Goal: Information Seeking & Learning: Compare options

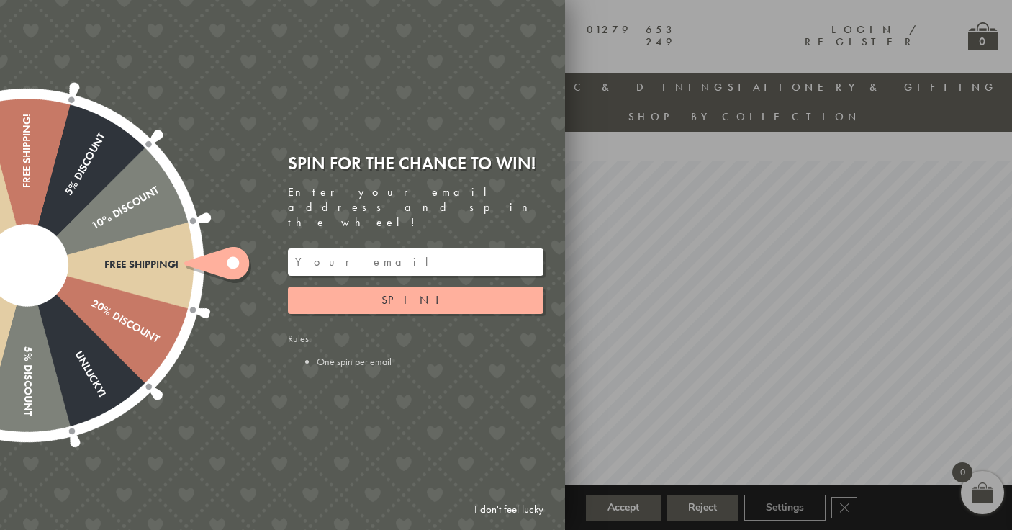
scroll to position [1, 0]
click at [504, 510] on link "I don't feel lucky" at bounding box center [509, 509] width 84 height 27
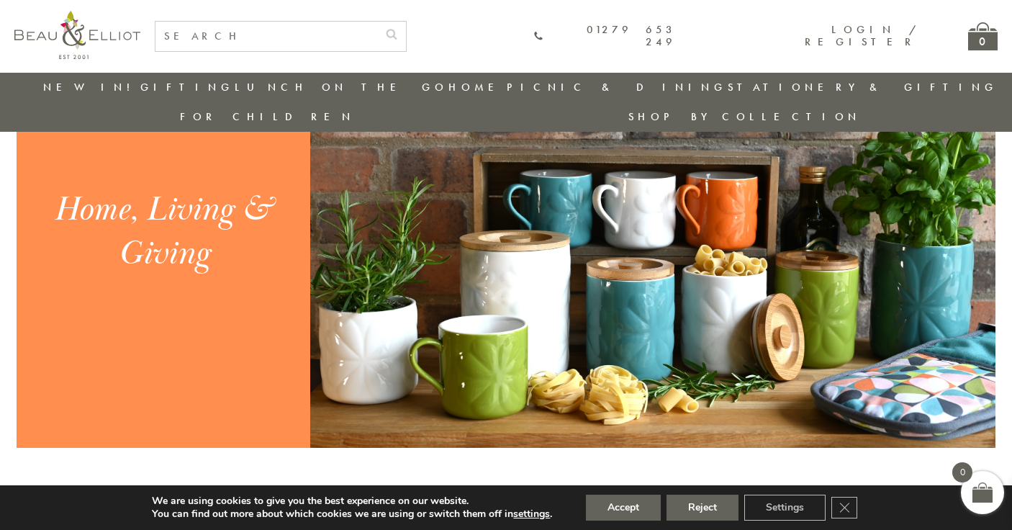
scroll to position [1539, 0]
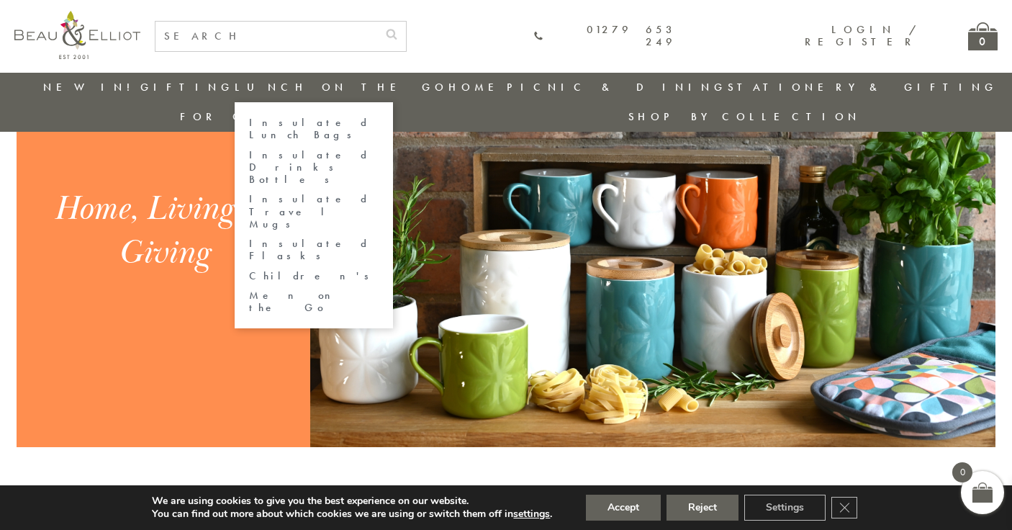
click at [274, 89] on link "Lunch On The Go" at bounding box center [341, 87] width 213 height 14
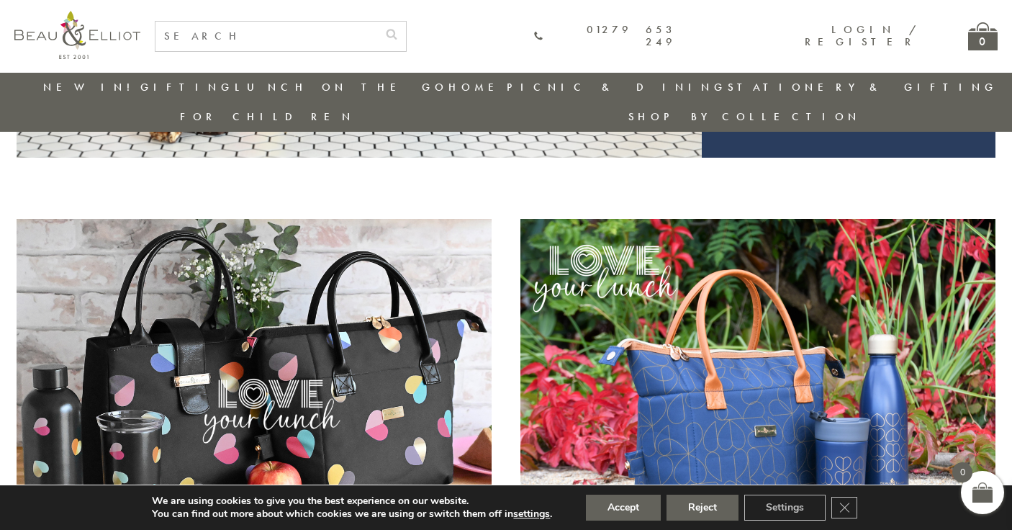
scroll to position [497, 0]
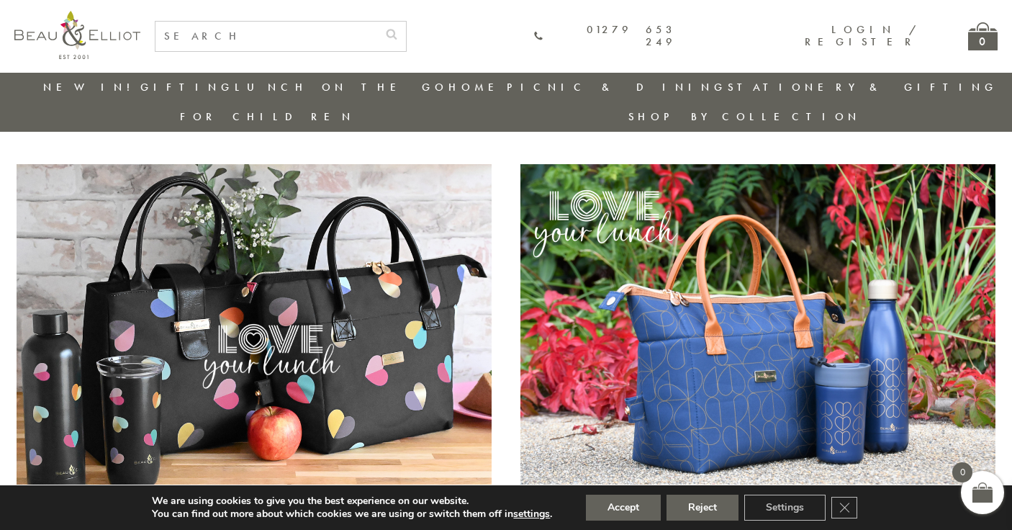
click at [425, 333] on img at bounding box center [254, 337] width 475 height 346
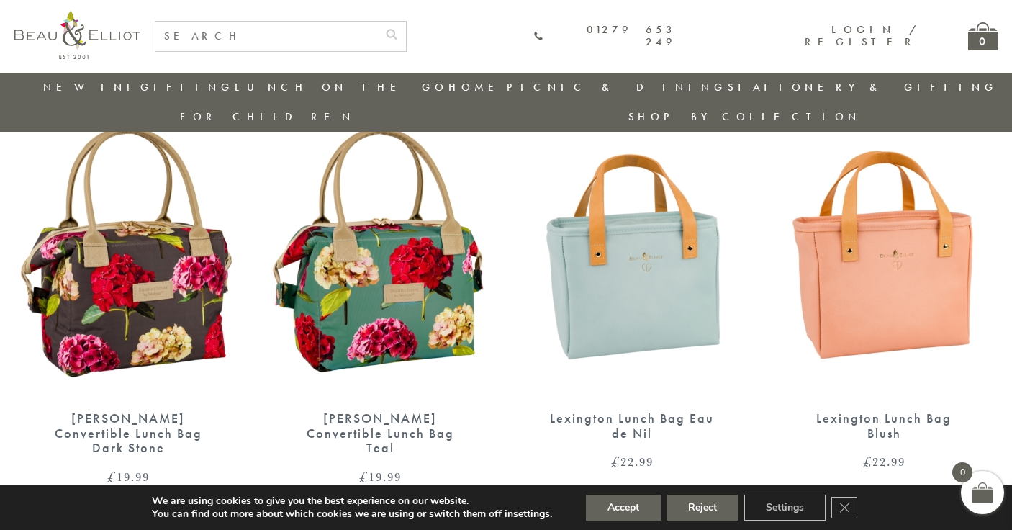
scroll to position [1401, 0]
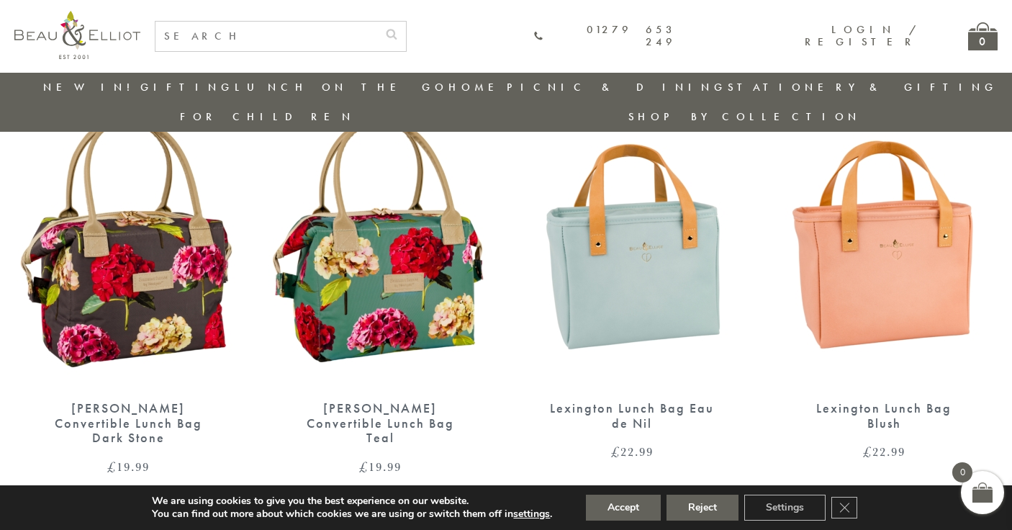
click at [925, 230] on img at bounding box center [883, 243] width 223 height 288
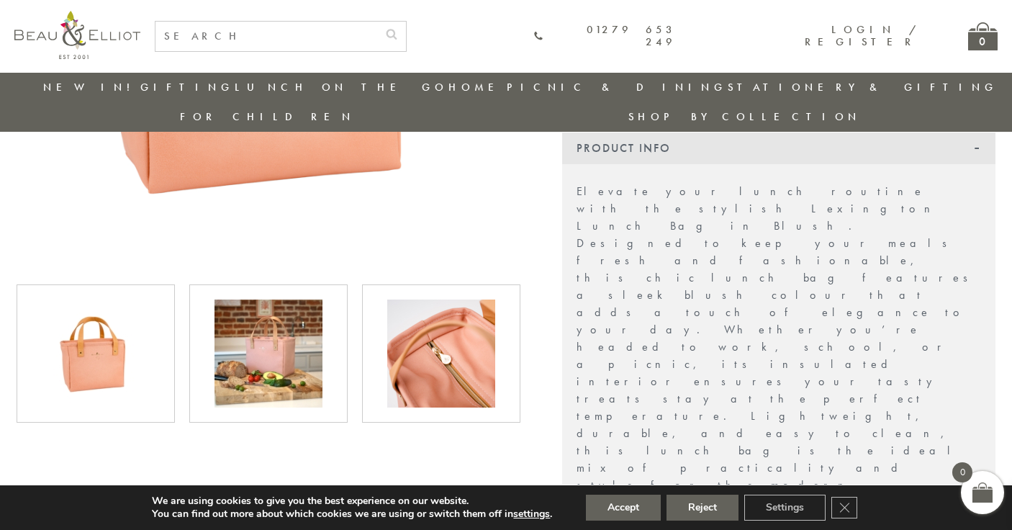
scroll to position [425, 0]
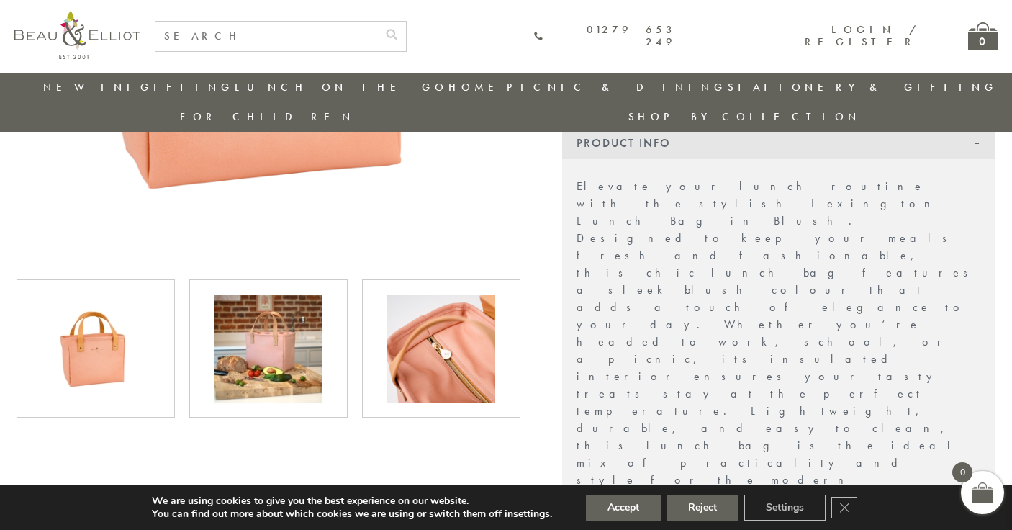
click at [443, 321] on img at bounding box center [441, 348] width 108 height 108
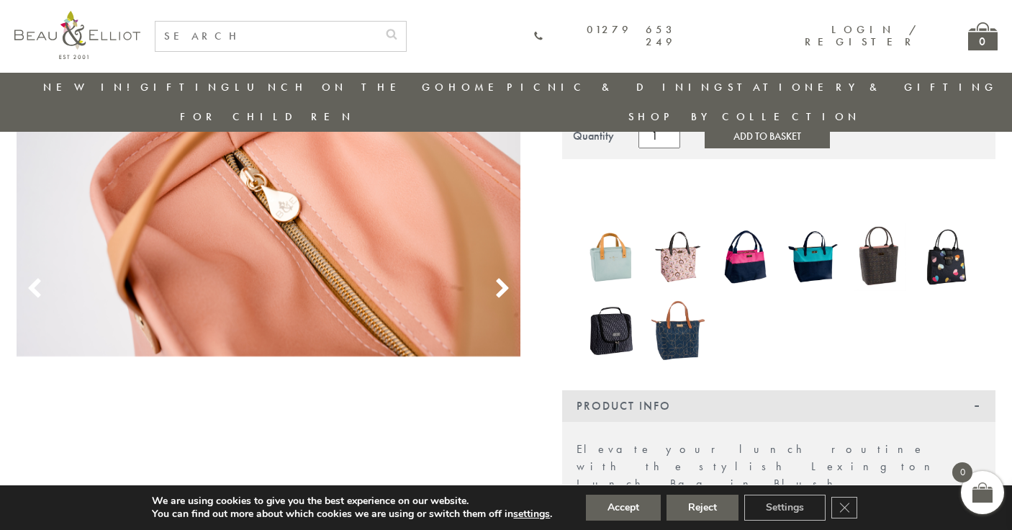
scroll to position [151, 0]
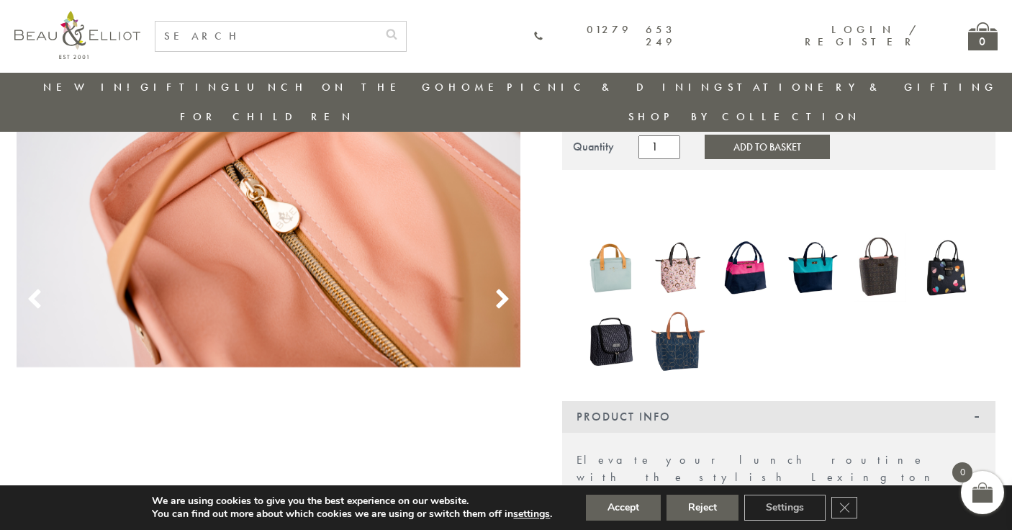
click at [499, 289] on use at bounding box center [502, 298] width 12 height 19
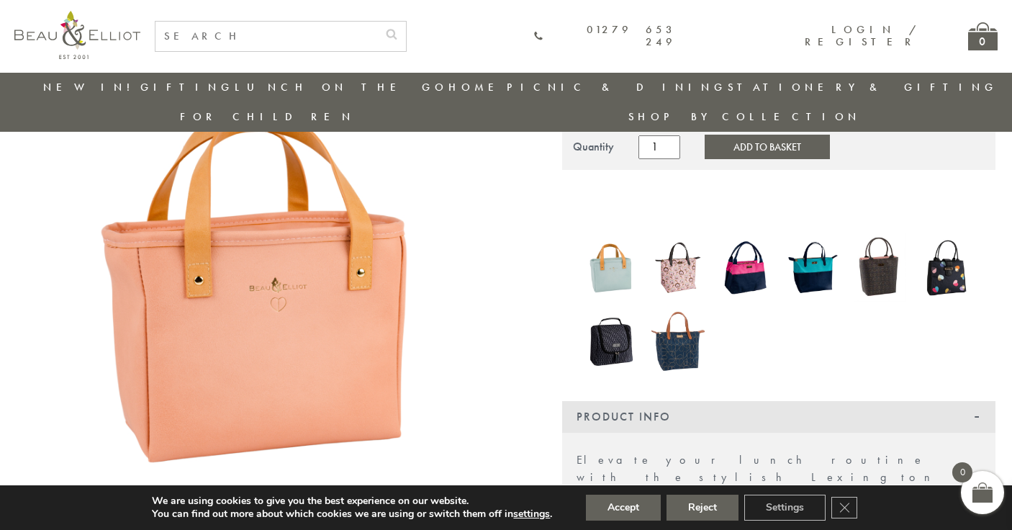
click at [618, 310] on img at bounding box center [610, 341] width 53 height 69
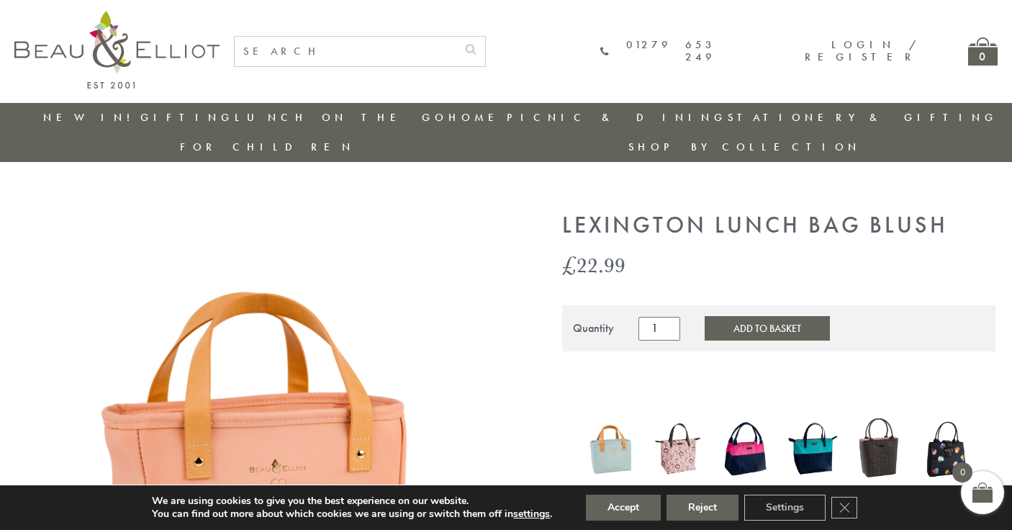
scroll to position [0, 0]
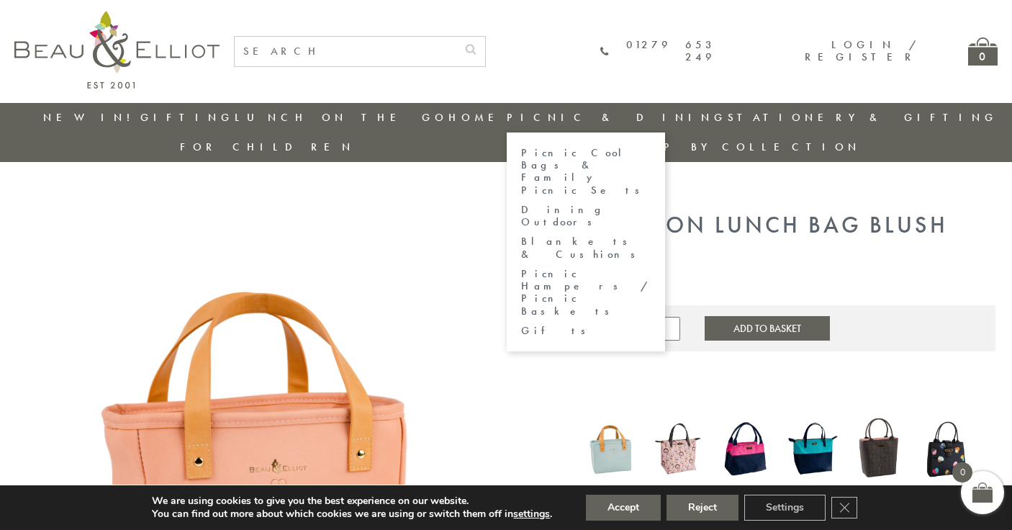
click at [507, 116] on link "Picnic & Dining" at bounding box center [617, 117] width 220 height 14
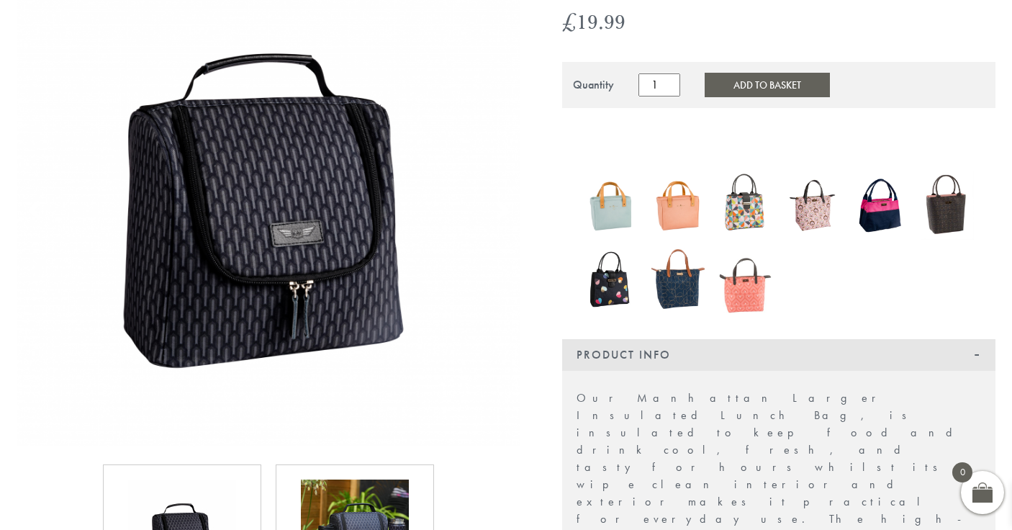
scroll to position [322, 0]
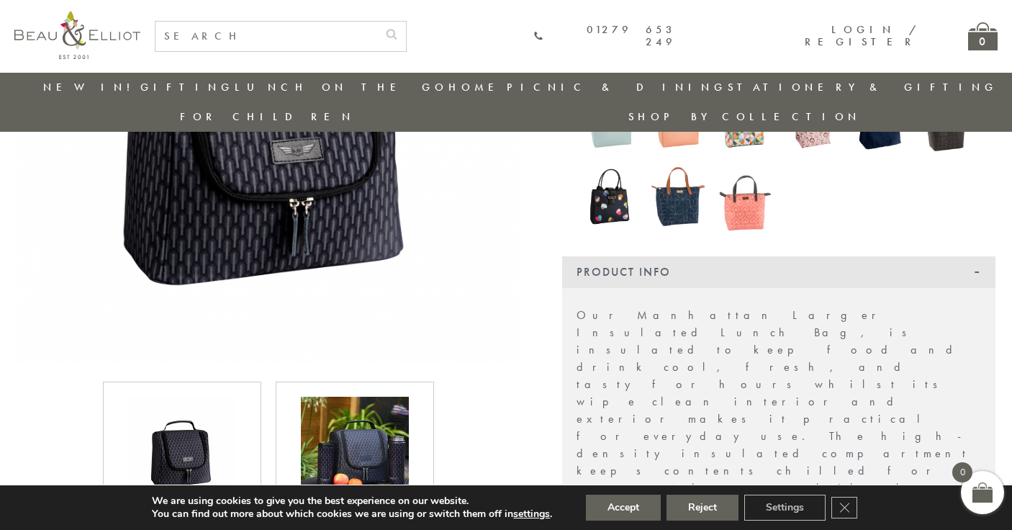
click at [378, 437] on img at bounding box center [355, 451] width 108 height 108
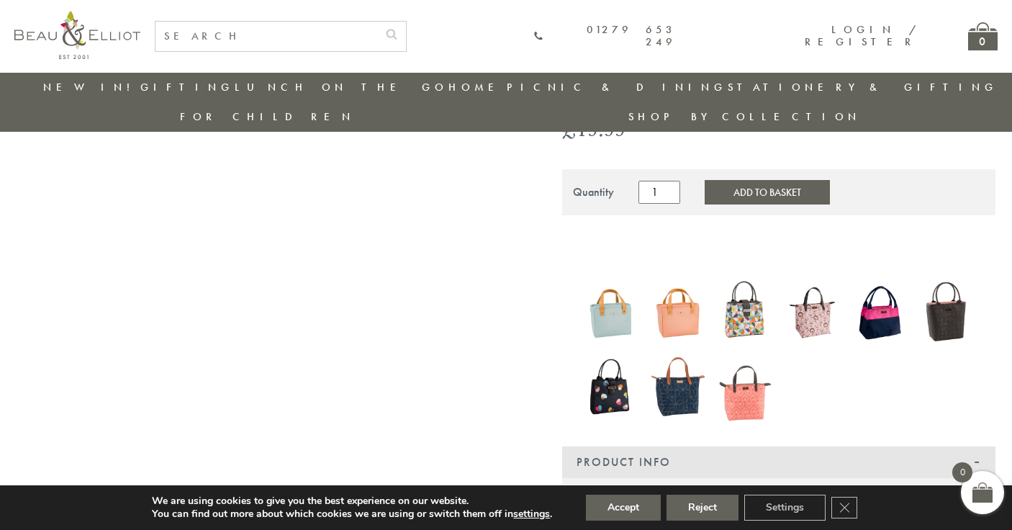
scroll to position [133, 0]
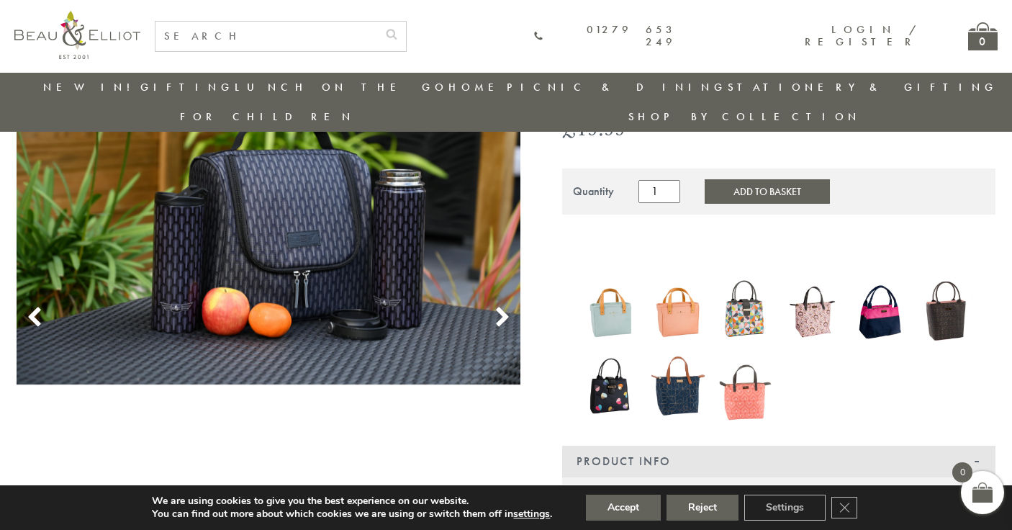
click at [503, 307] on use at bounding box center [502, 316] width 12 height 19
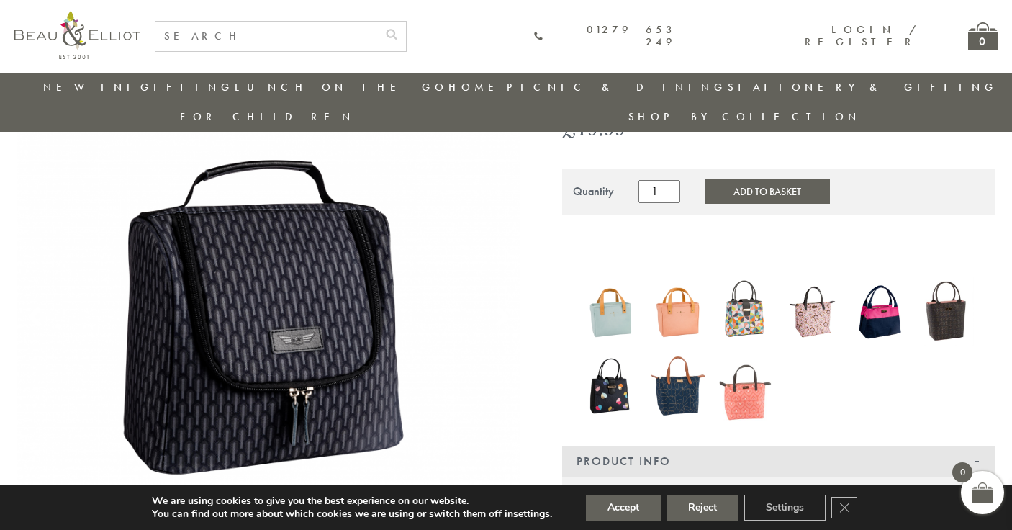
click at [744, 366] on img at bounding box center [745, 385] width 53 height 69
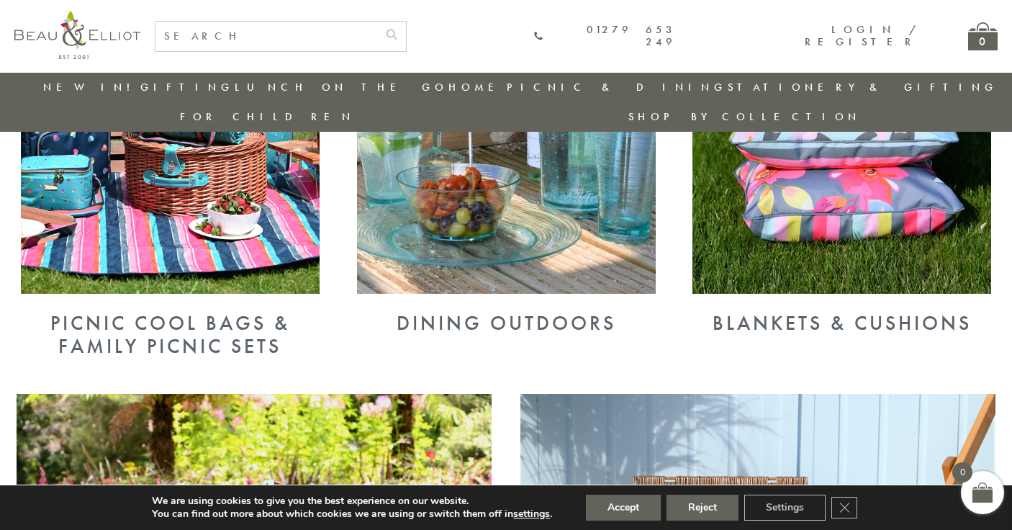
scroll to position [470, 0]
